Goal: Information Seeking & Learning: Learn about a topic

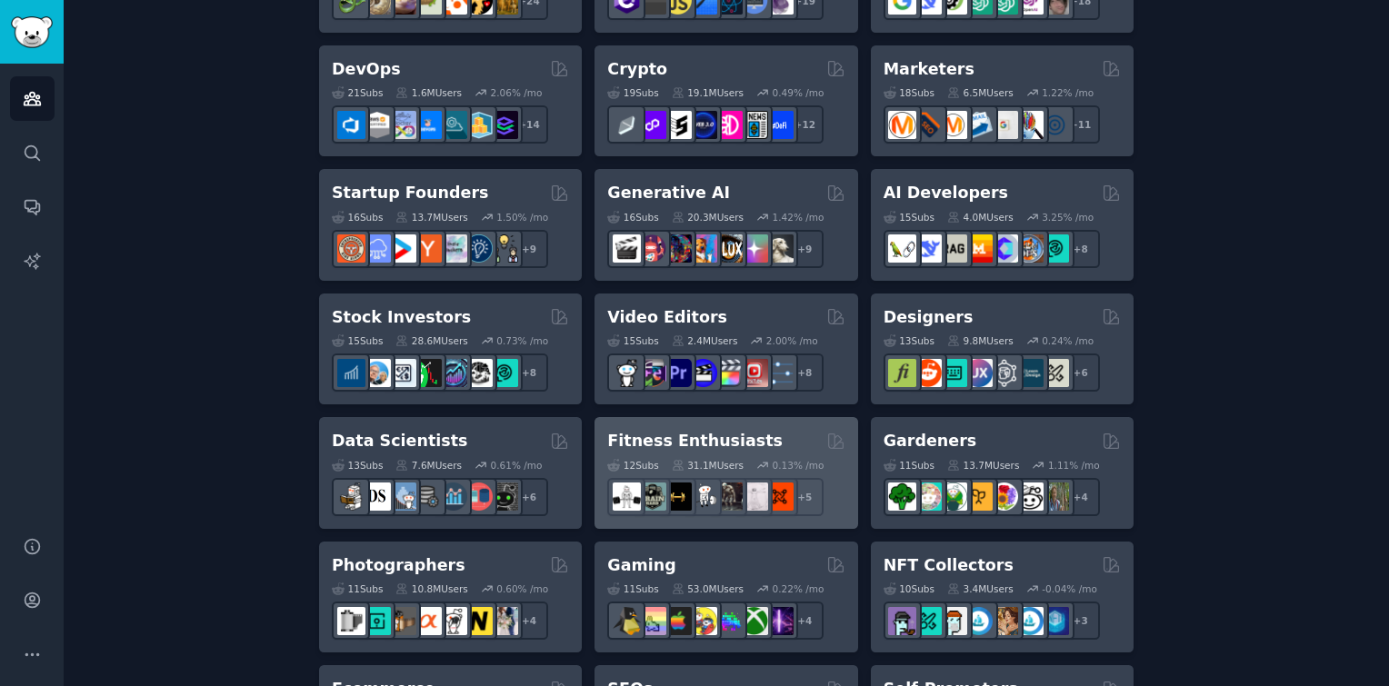
scroll to position [465, 0]
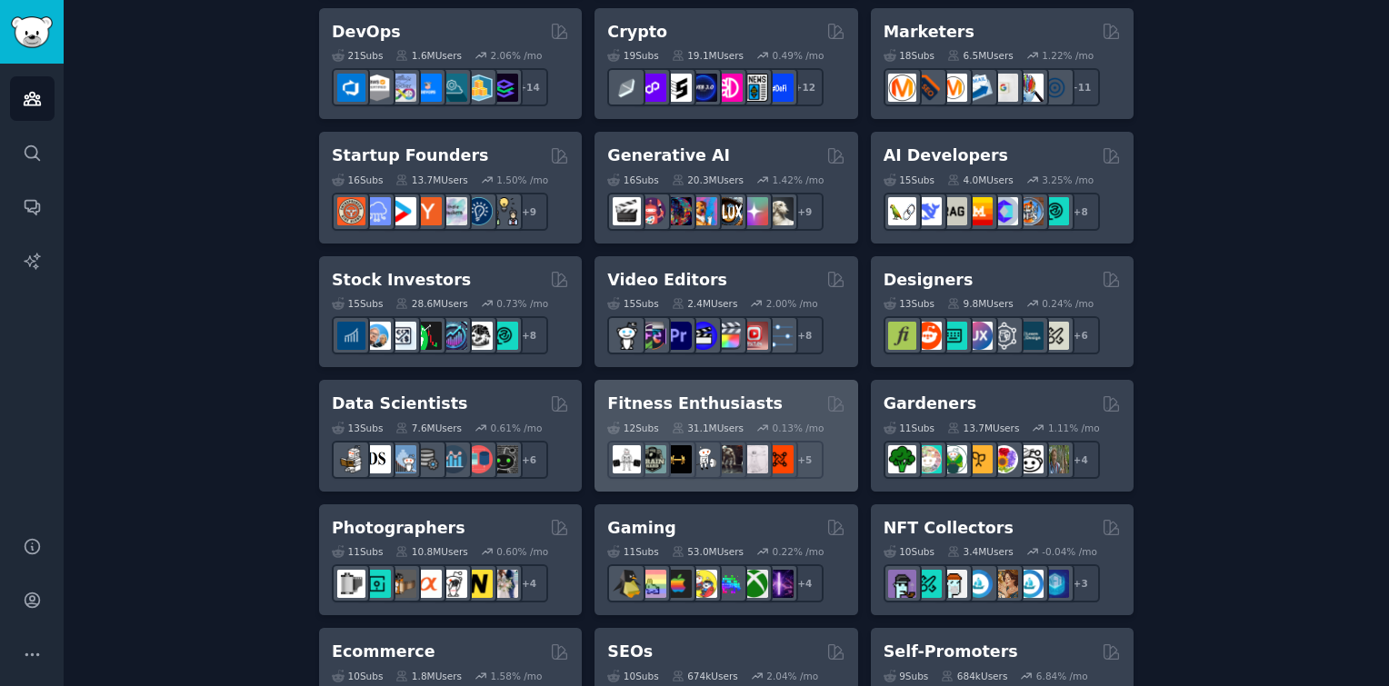
click at [742, 415] on div "12 Sub s 31.1M Users 0.13 % /mo r/fitness30plus + 5" at bounding box center [725, 447] width 237 height 64
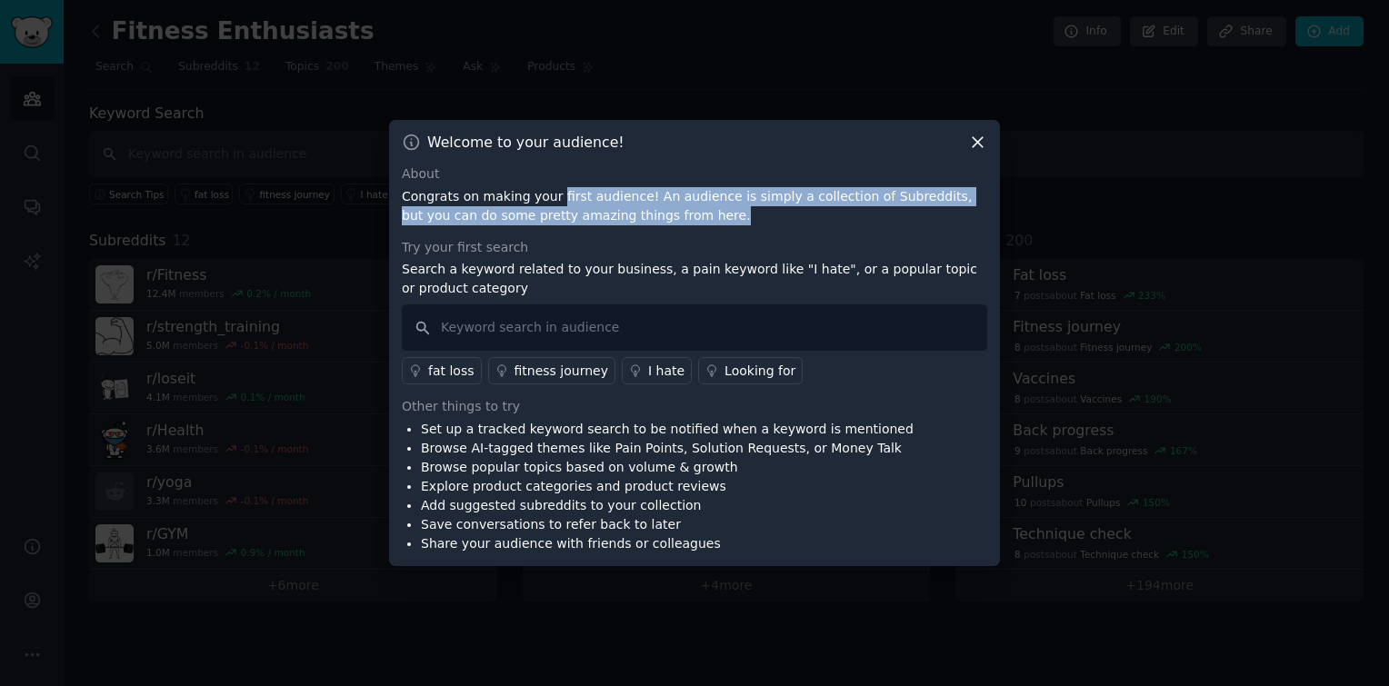
drag, startPoint x: 549, startPoint y: 190, endPoint x: 688, endPoint y: 218, distance: 141.9
click at [688, 218] on p "Congrats on making your first audience! An audience is simply a collection of S…" at bounding box center [695, 206] width 586 height 38
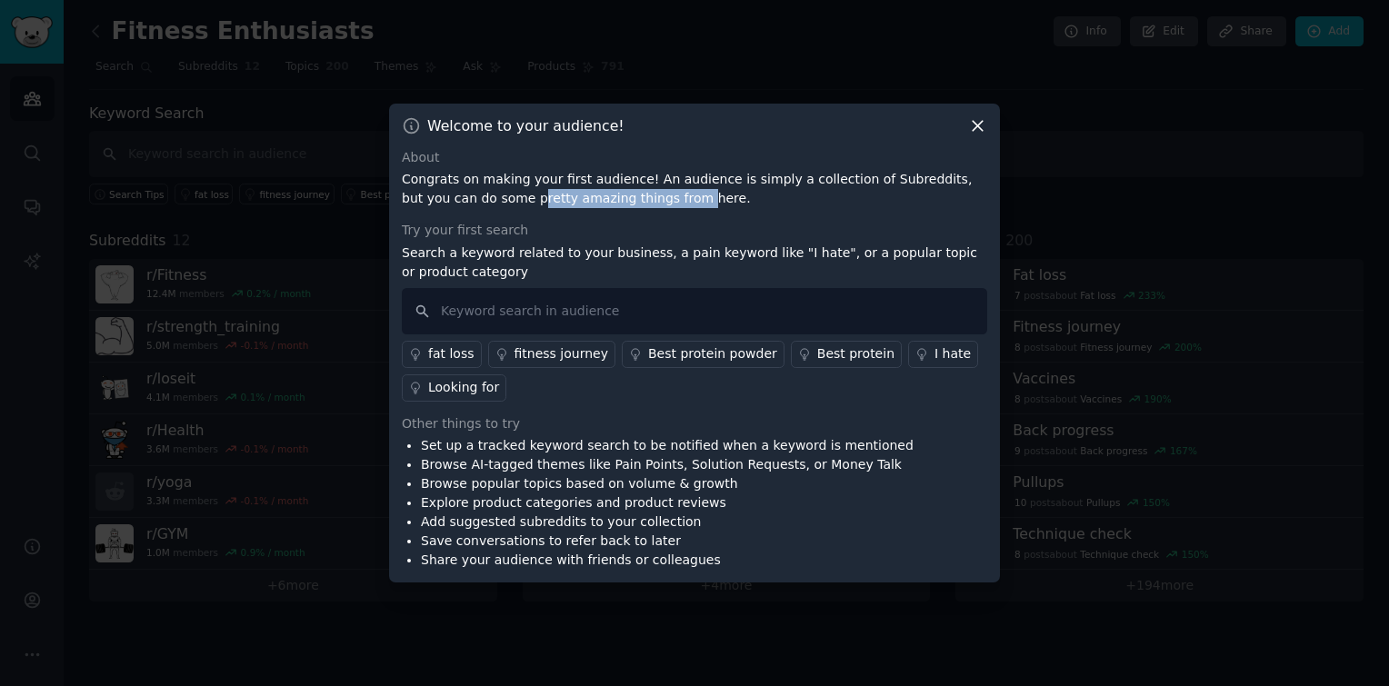
drag, startPoint x: 458, startPoint y: 207, endPoint x: 611, endPoint y: 200, distance: 152.9
click at [611, 200] on p "Congrats on making your first audience! An audience is simply a collection of S…" at bounding box center [695, 189] width 586 height 38
click at [712, 320] on input "text" at bounding box center [695, 311] width 586 height 46
click at [485, 386] on div "Looking for" at bounding box center [463, 387] width 71 height 19
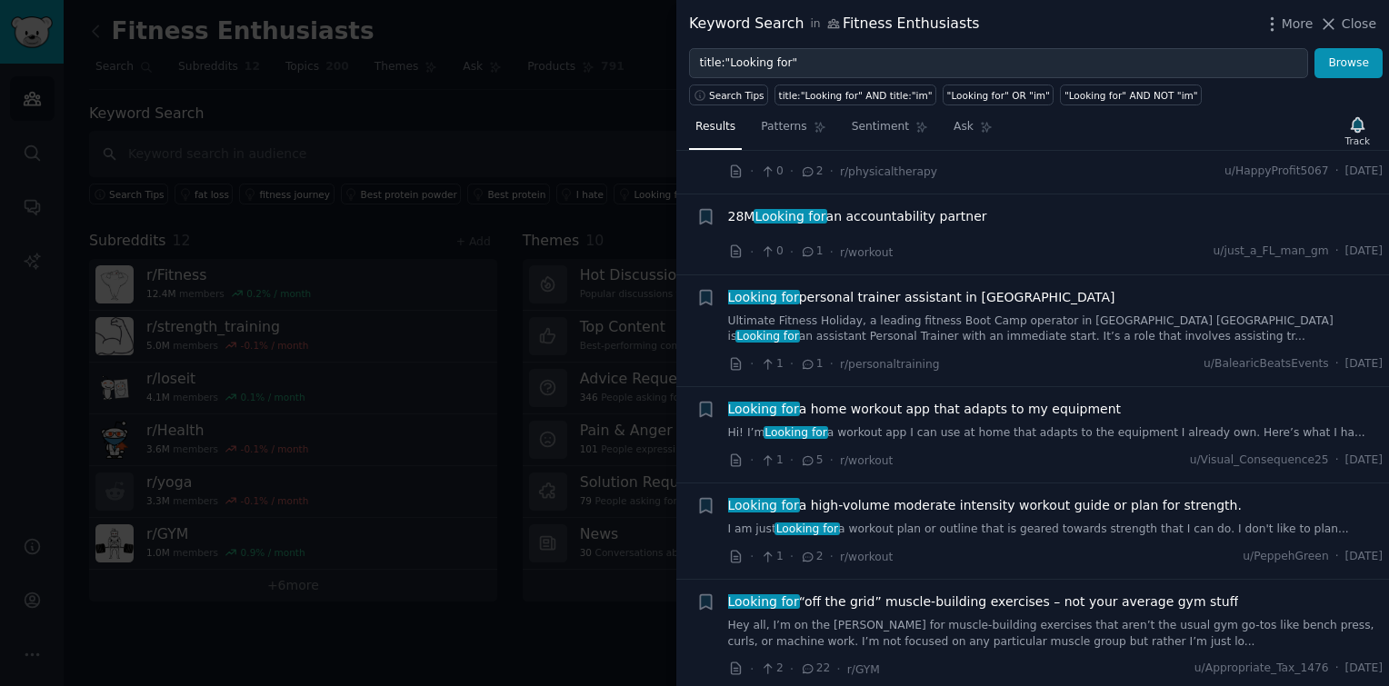
scroll to position [4349, 0]
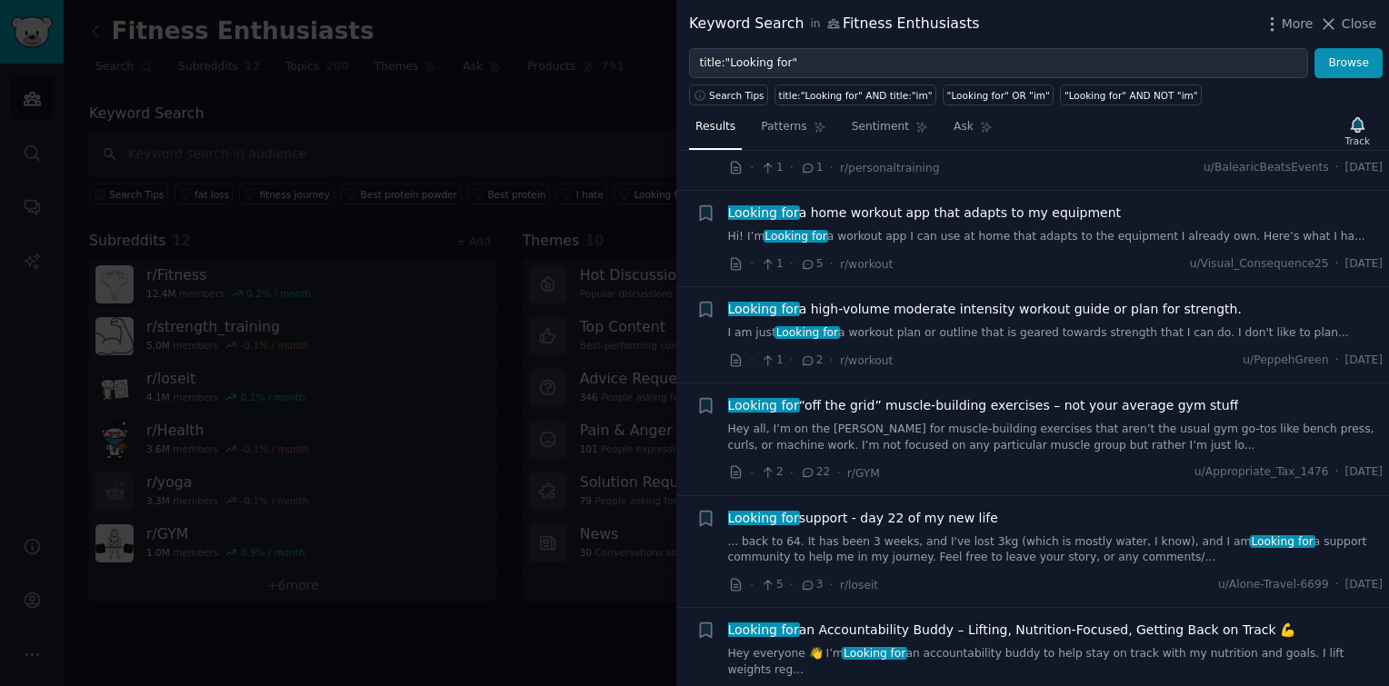
click at [513, 315] on div at bounding box center [694, 343] width 1389 height 686
